Goal: Task Accomplishment & Management: Use online tool/utility

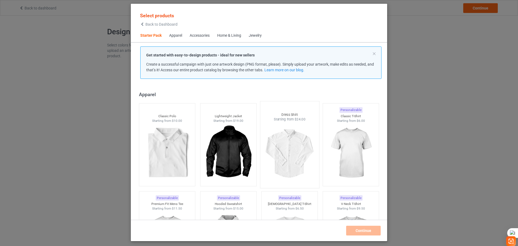
scroll to position [196, 0]
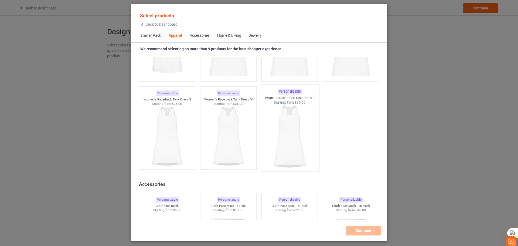
scroll to position [1113, 0]
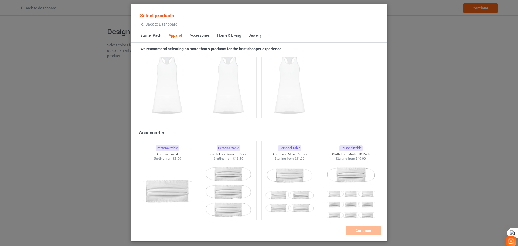
click at [260, 36] on div "Jewelry" at bounding box center [255, 35] width 13 height 5
click at [232, 36] on div "Home & Living" at bounding box center [229, 35] width 24 height 5
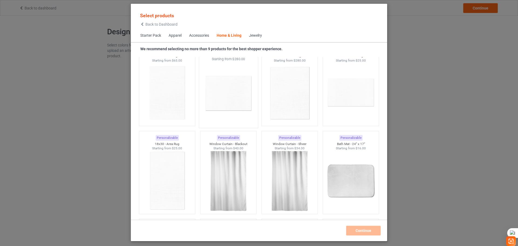
scroll to position [3323, 0]
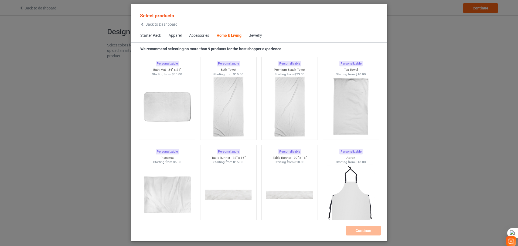
click at [199, 36] on div "Accessories" at bounding box center [199, 35] width 20 height 5
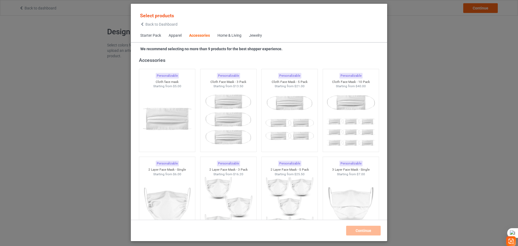
click at [174, 38] on div "Apparel" at bounding box center [175, 35] width 13 height 5
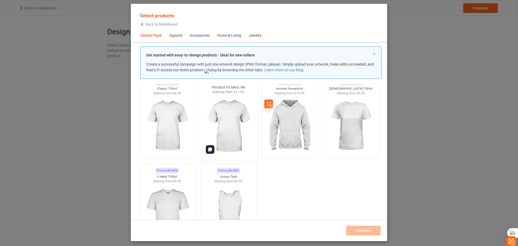
scroll to position [54, 0]
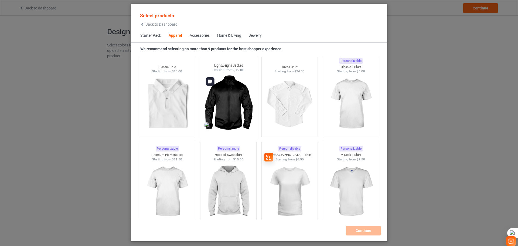
scroll to position [189, 0]
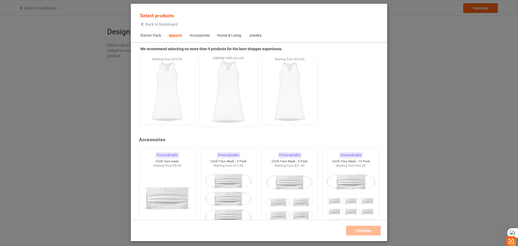
scroll to position [1160, 0]
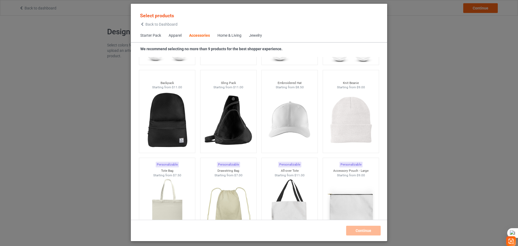
scroll to position [1538, 0]
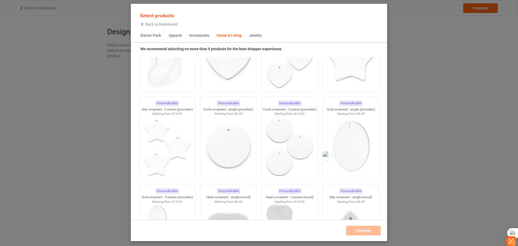
scroll to position [3830, 0]
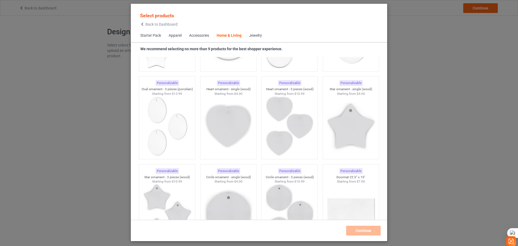
click at [431, 92] on div "Select products Back to Dashboard Starter Pack Apparel Accessories Home & Livin…" at bounding box center [259, 123] width 518 height 246
click at [111, 66] on div "Select products Back to Dashboard Starter Pack Apparel Accessories Home & Livin…" at bounding box center [259, 123] width 518 height 246
click at [34, 5] on div "Select products Back to Dashboard Starter Pack Apparel Accessories Home & Livin…" at bounding box center [259, 123] width 518 height 246
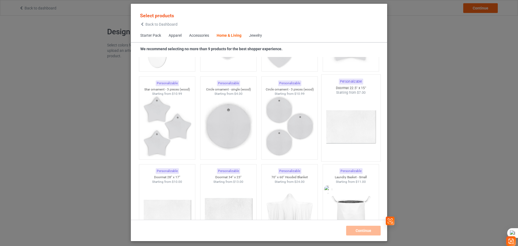
scroll to position [3938, 0]
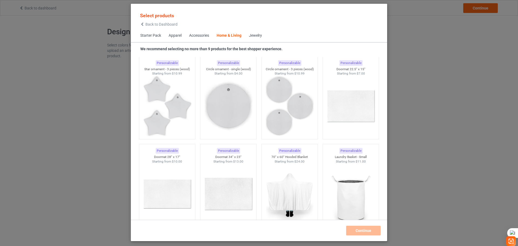
click at [429, 114] on div "Select products Back to Dashboard Starter Pack Apparel Accessories Home & Livin…" at bounding box center [259, 123] width 518 height 246
